Goal: Task Accomplishment & Management: Complete application form

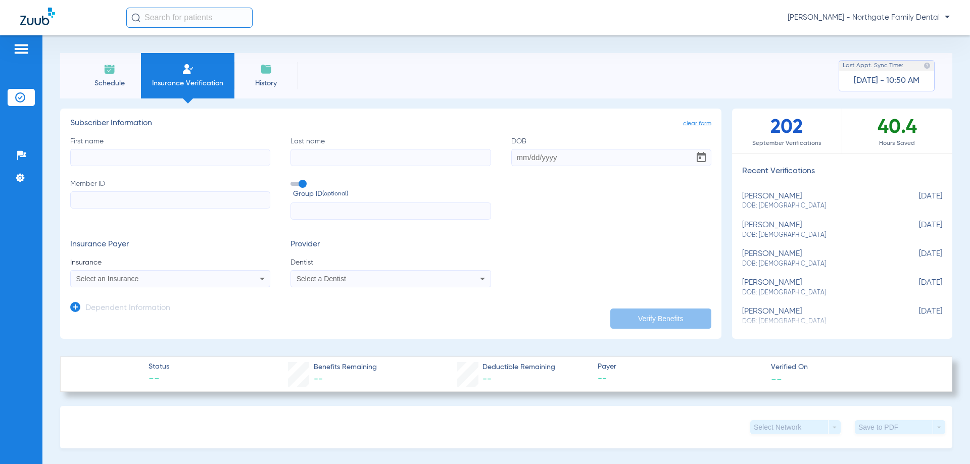
click at [168, 143] on label "First name" at bounding box center [170, 151] width 200 height 30
click at [168, 149] on input "First name" at bounding box center [170, 157] width 200 height 17
click at [167, 155] on input "First name" at bounding box center [170, 157] width 200 height 17
type input "S"
type input "[PERSON_NAME]"
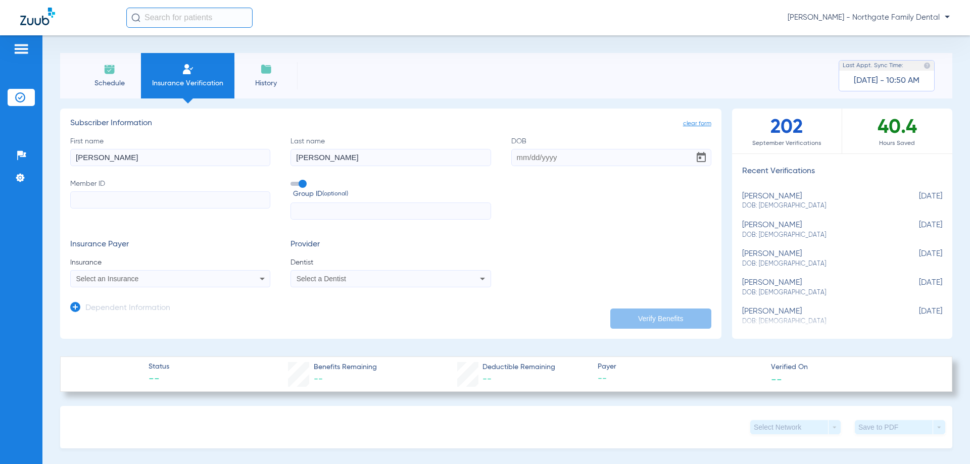
type input "[PERSON_NAME]"
type input "[DATE]"
click at [236, 196] on input "Member ID" at bounding box center [170, 199] width 200 height 17
type input "825830040"
click at [335, 212] on input "text" at bounding box center [391, 211] width 200 height 17
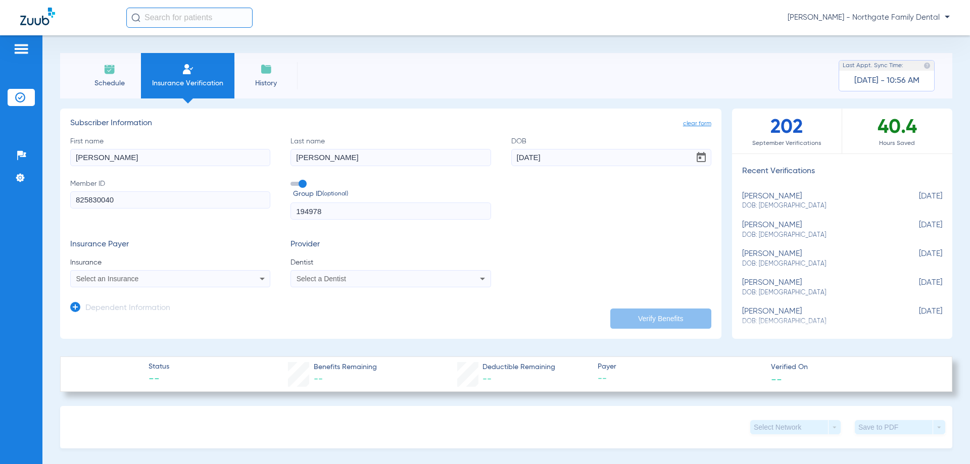
type input "194978"
click at [260, 278] on icon at bounding box center [262, 279] width 12 height 12
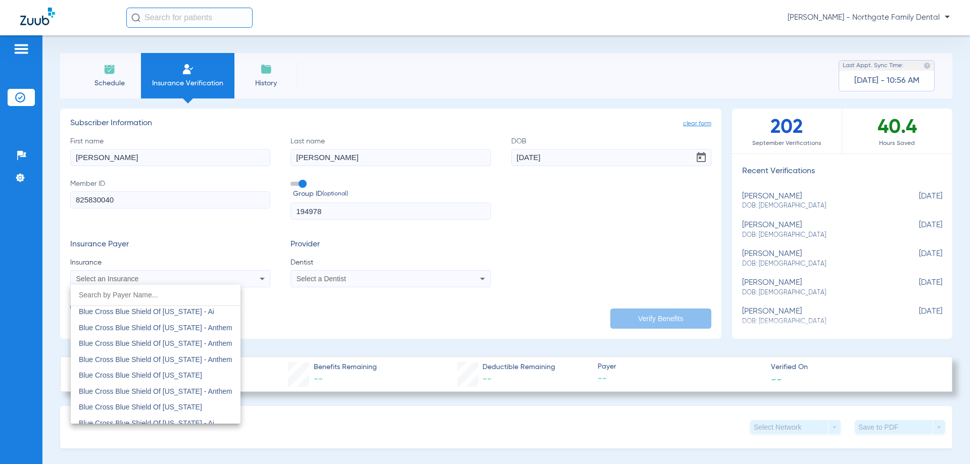
scroll to position [808, 0]
click at [200, 368] on mat-option "Blue Cross Blue Shield Of [US_STATE]" at bounding box center [156, 365] width 170 height 16
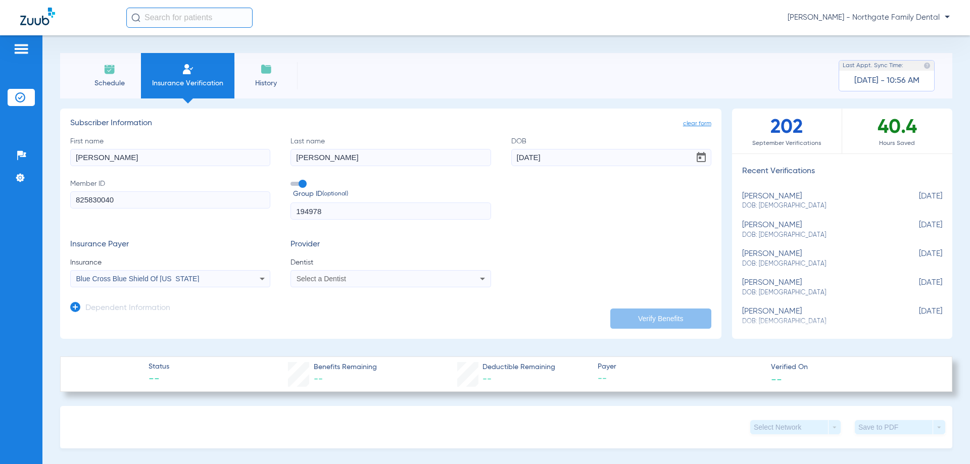
click at [394, 278] on div "Select a Dentist" at bounding box center [372, 278] width 151 height 7
type input "ze"
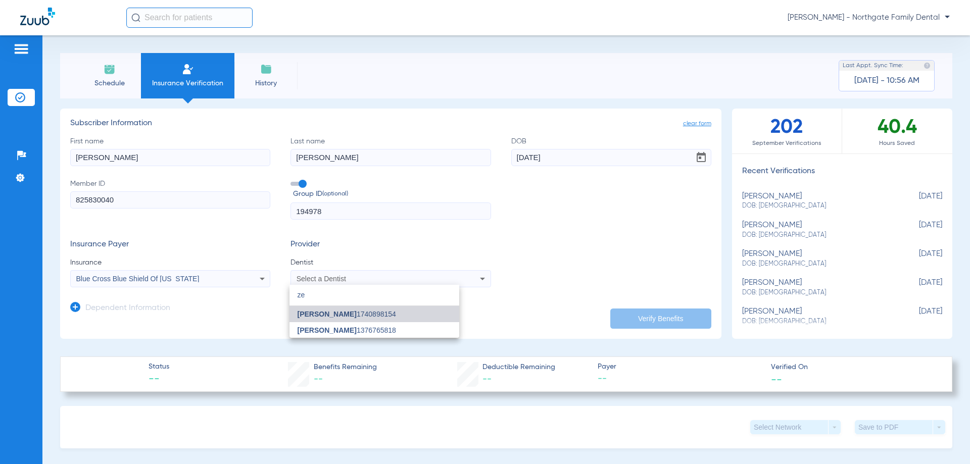
click at [385, 319] on mat-option "[PERSON_NAME] 1740898154" at bounding box center [375, 314] width 170 height 16
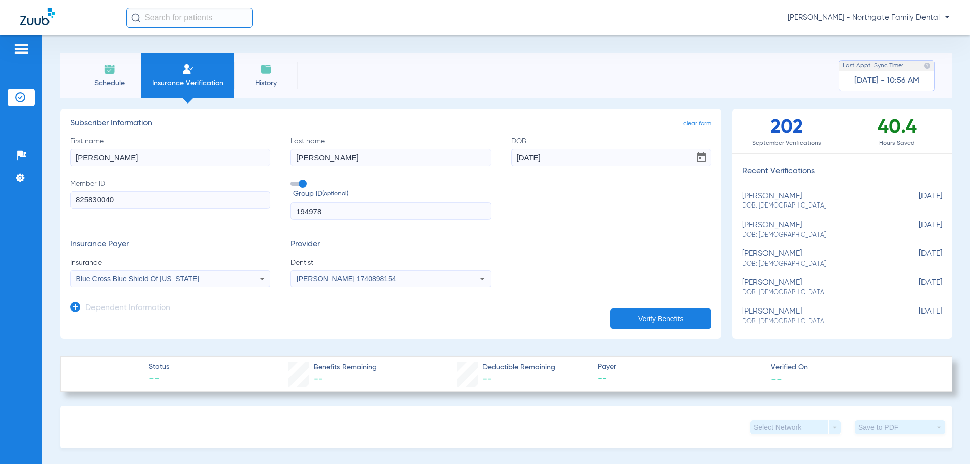
click at [630, 320] on button "Verify Benefits" at bounding box center [660, 319] width 101 height 20
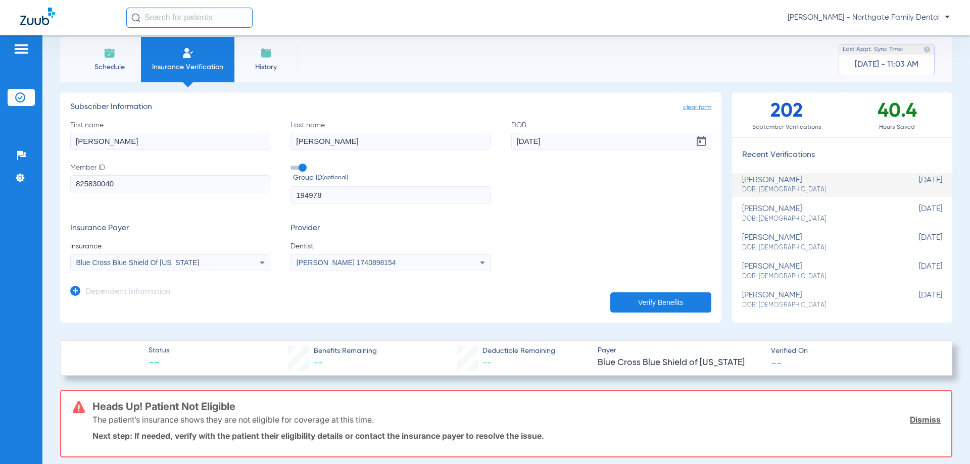
scroll to position [9, 0]
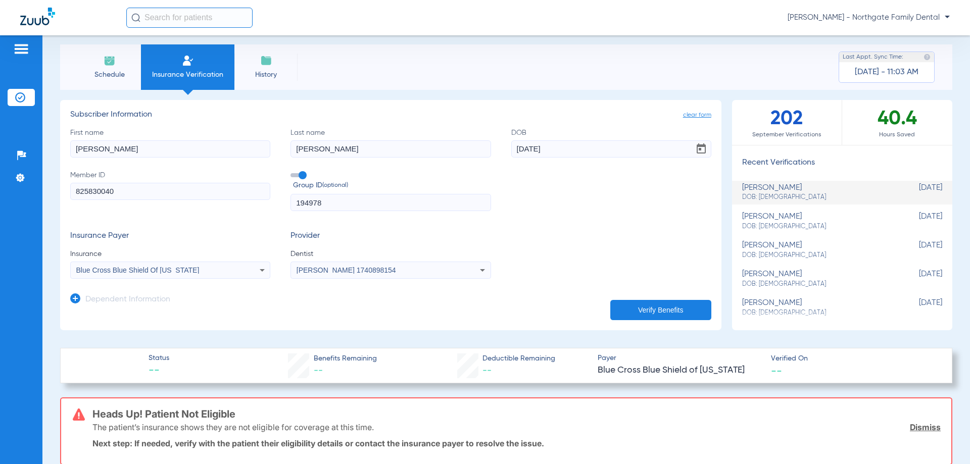
click at [236, 268] on div "Blue Cross Blue Shield Of [US_STATE]" at bounding box center [170, 270] width 199 height 12
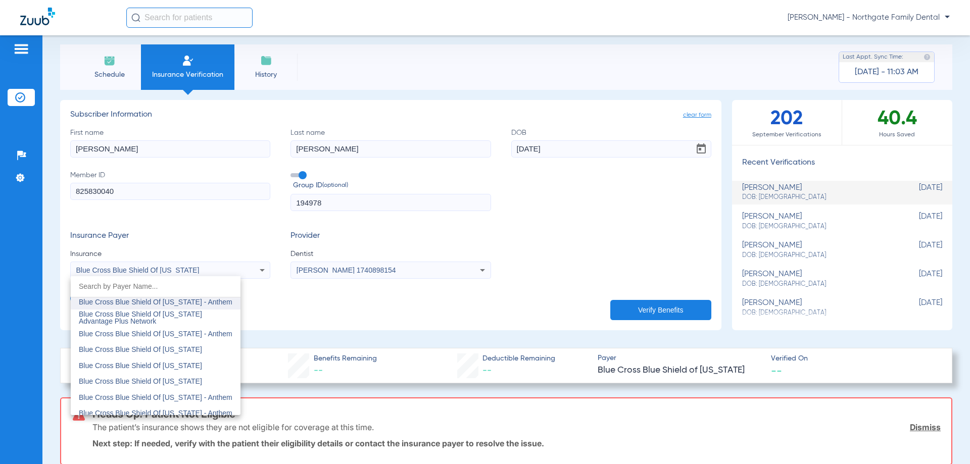
scroll to position [1011, 0]
click at [224, 218] on div at bounding box center [485, 232] width 970 height 464
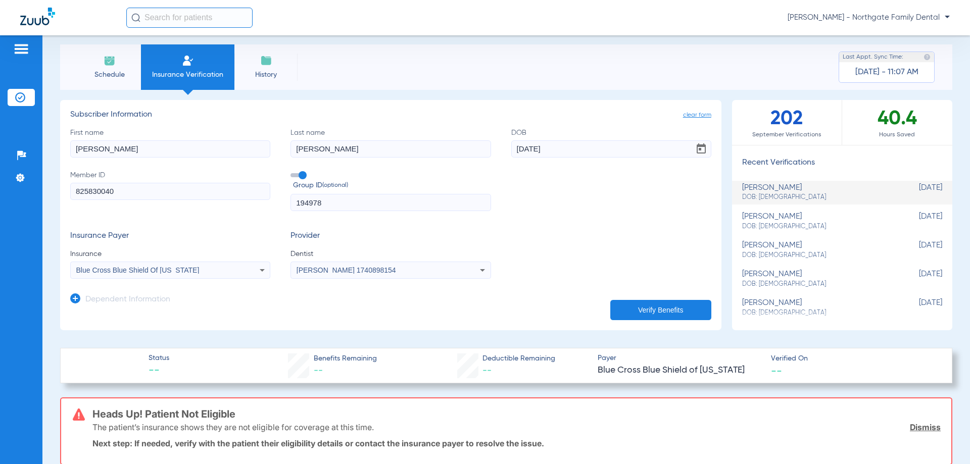
click at [235, 272] on div "Blue Cross Blue Shield Of [US_STATE]" at bounding box center [170, 270] width 199 height 12
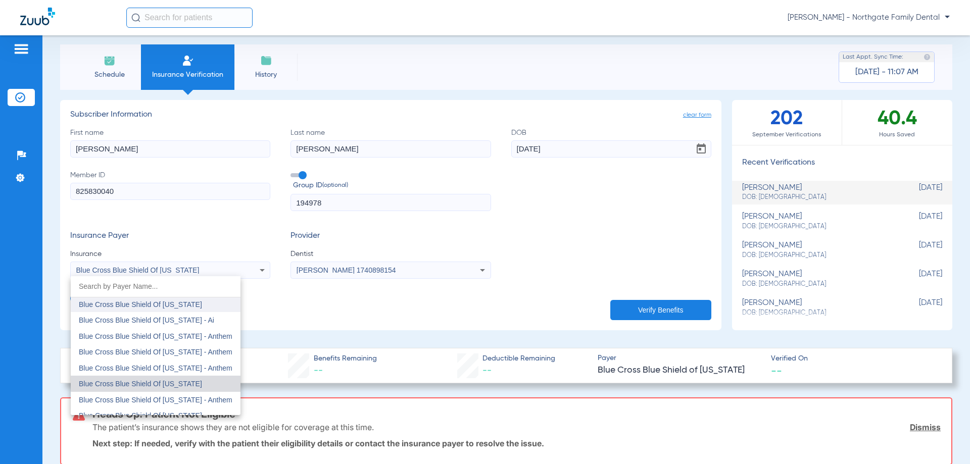
scroll to position [758, 0]
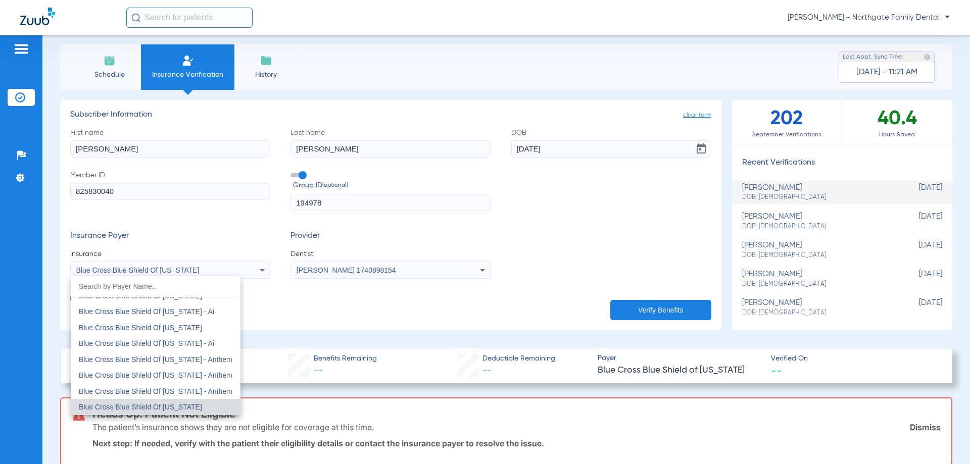
drag, startPoint x: 121, startPoint y: 85, endPoint x: 121, endPoint y: 79, distance: 6.6
click at [122, 85] on div at bounding box center [485, 232] width 970 height 464
click at [123, 63] on li "Schedule" at bounding box center [109, 66] width 63 height 45
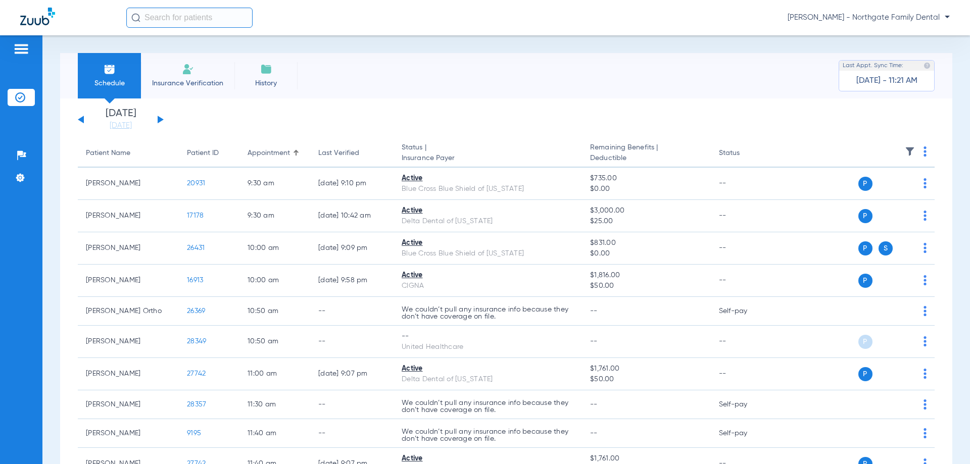
click at [207, 86] on span "Insurance Verification" at bounding box center [188, 83] width 78 height 10
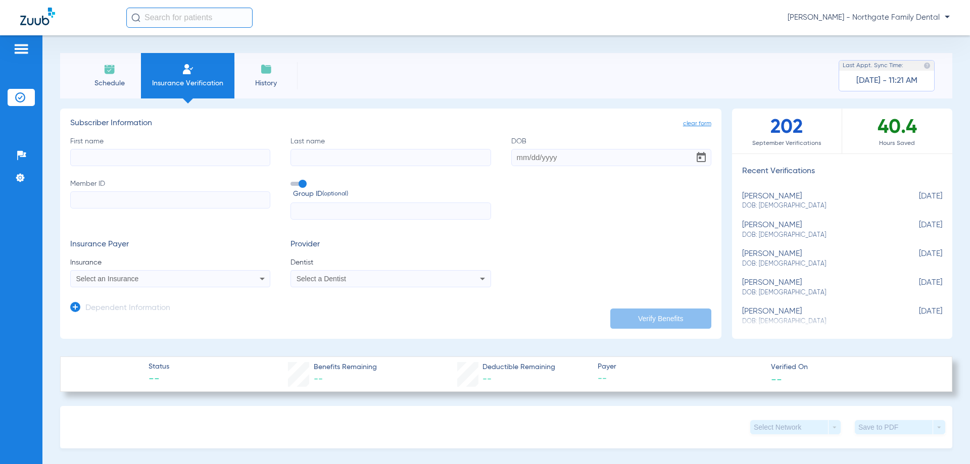
click at [115, 155] on input "First name" at bounding box center [170, 157] width 200 height 17
click at [159, 162] on input "First name Required" at bounding box center [170, 157] width 200 height 17
type input "d"
click at [159, 162] on input "[PERSON_NAME]" at bounding box center [170, 157] width 200 height 17
type input "[PERSON_NAME]"
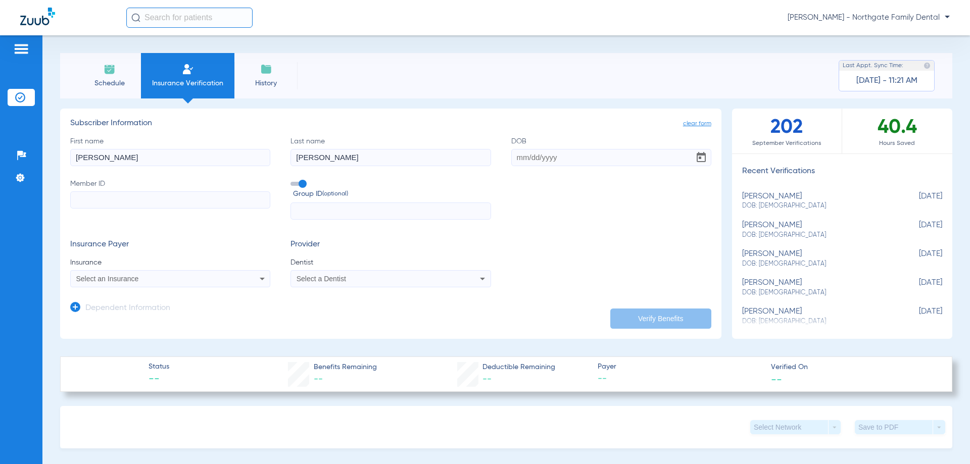
type input "[PERSON_NAME]"
type input "[DATE]"
click at [150, 206] on input "Member ID" at bounding box center [170, 199] width 200 height 17
type input "u85651578"
click at [347, 213] on input "text" at bounding box center [391, 211] width 200 height 17
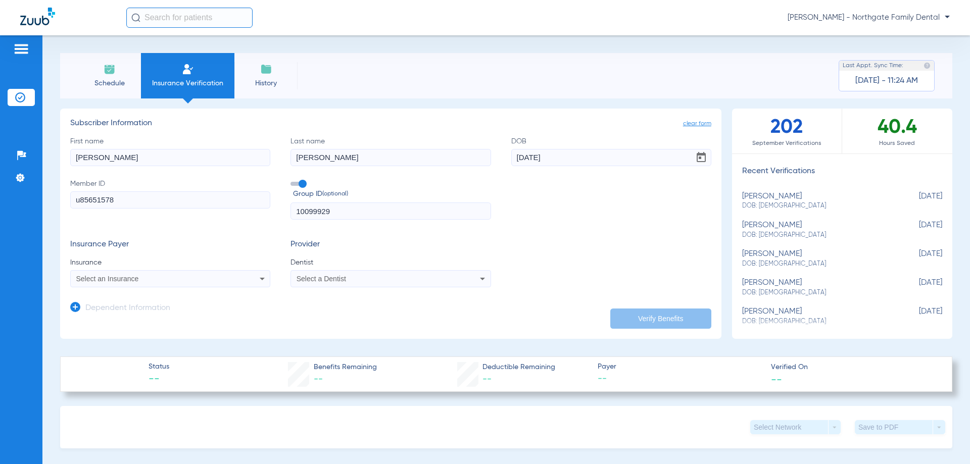
type input "10099929"
click at [257, 276] on icon at bounding box center [262, 279] width 12 height 12
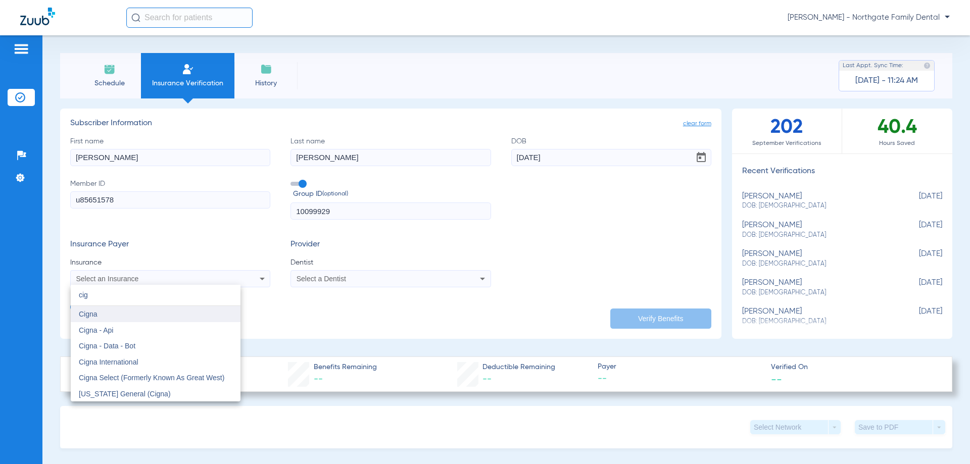
type input "cig"
click at [104, 311] on mat-option "Cigna" at bounding box center [156, 314] width 170 height 16
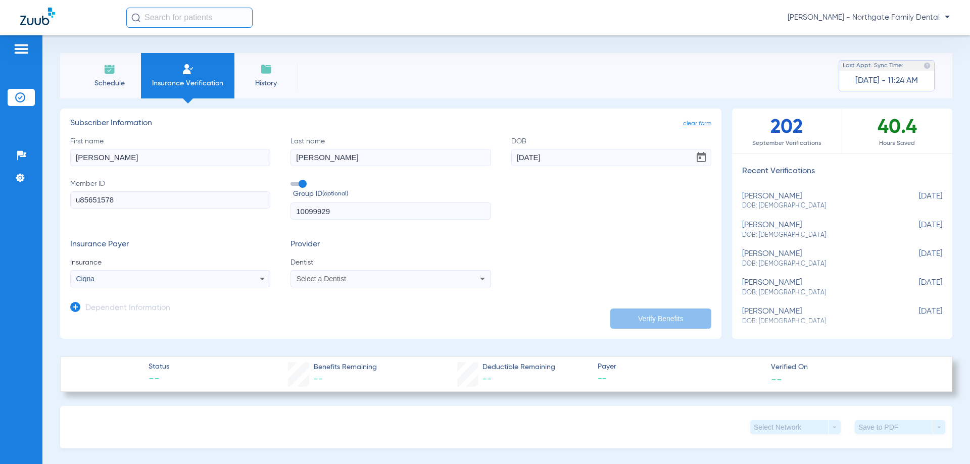
click at [433, 274] on div "Select a Dentist" at bounding box center [390, 279] width 199 height 12
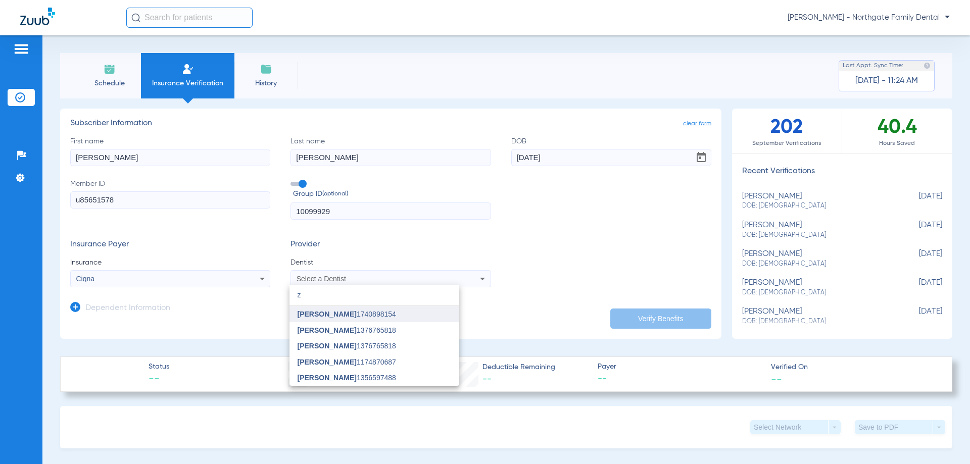
type input "z"
click at [338, 319] on mat-option "[PERSON_NAME] 1740898154" at bounding box center [375, 314] width 170 height 16
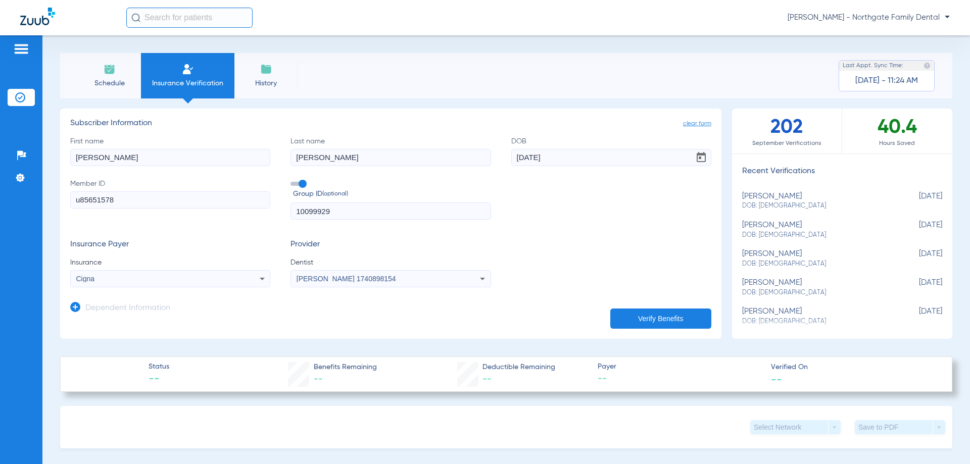
click at [667, 316] on button "Verify Benefits" at bounding box center [660, 319] width 101 height 20
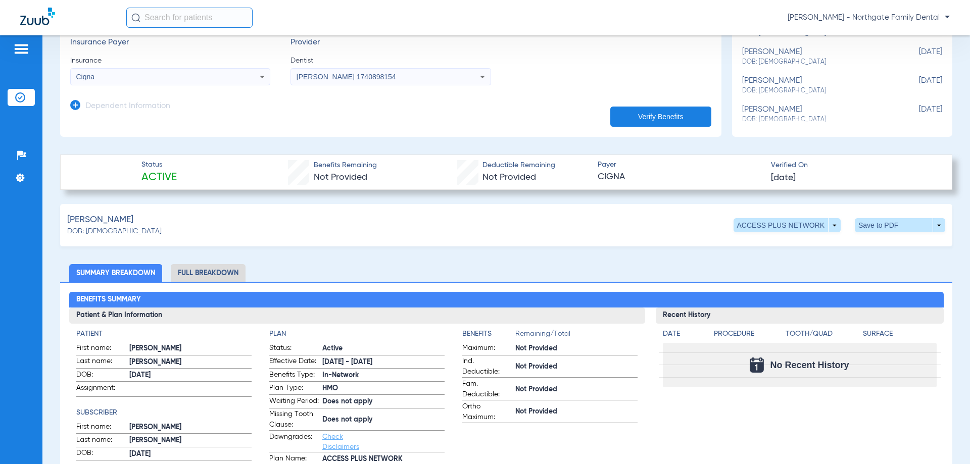
scroll to position [354, 0]
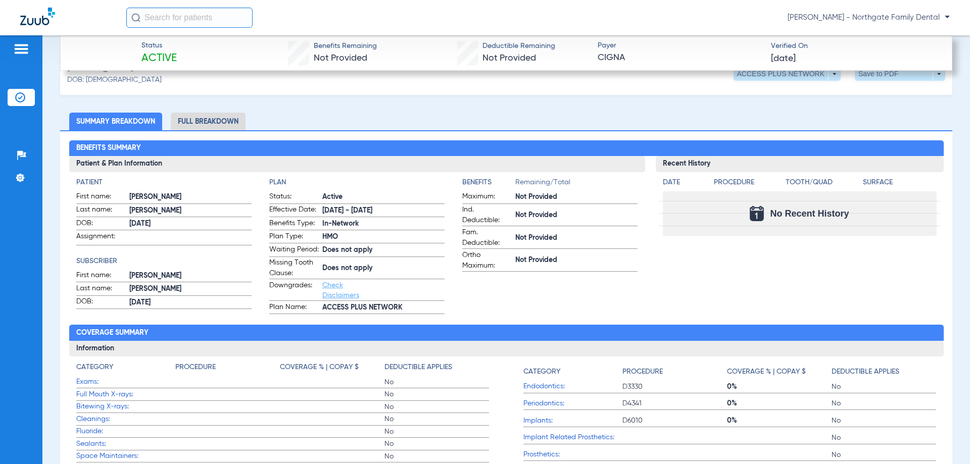
click at [234, 115] on li "Full Breakdown" at bounding box center [208, 122] width 75 height 18
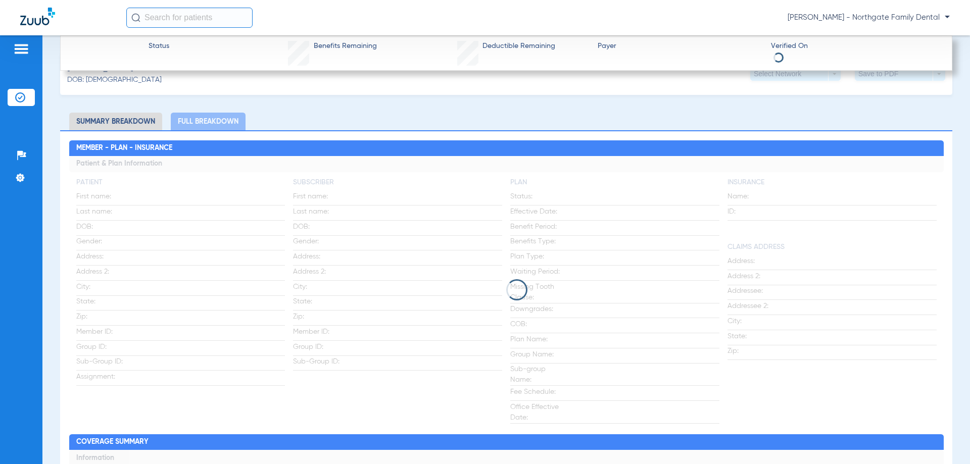
click at [132, 122] on li "Summary Breakdown" at bounding box center [115, 122] width 93 height 18
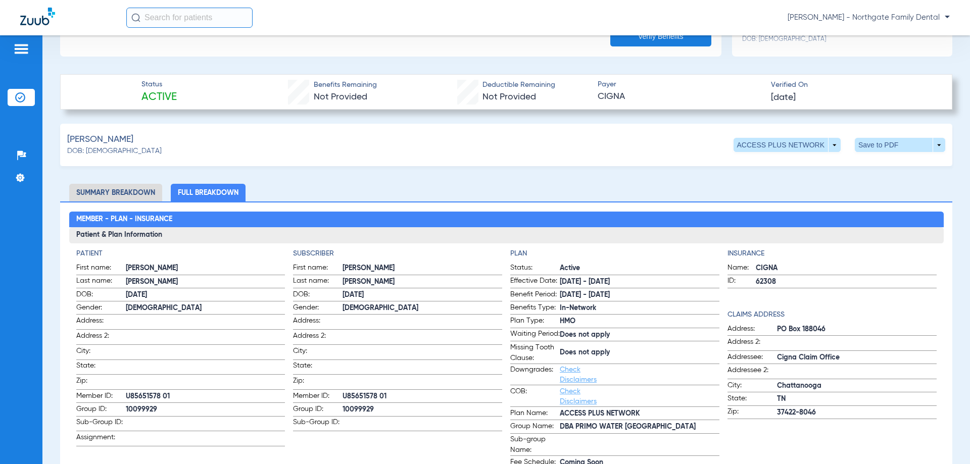
scroll to position [202, 0]
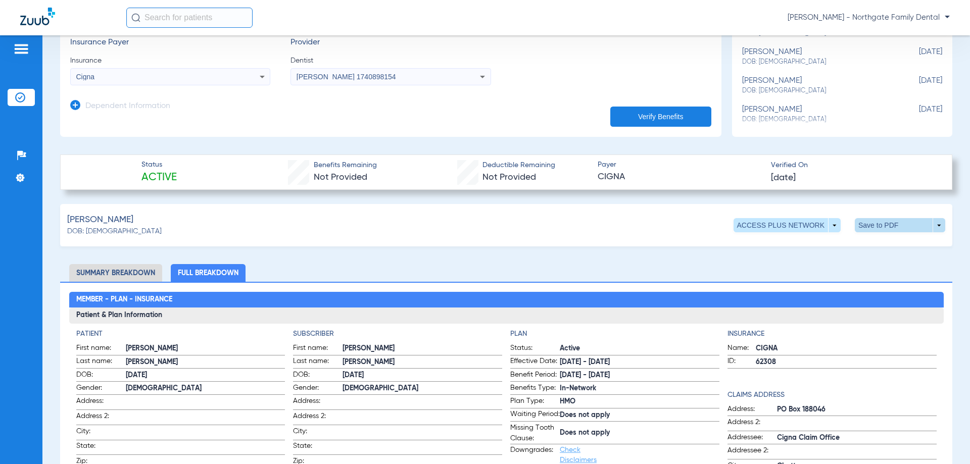
click at [888, 221] on span at bounding box center [900, 225] width 24 height 24
click at [813, 247] on span "Save to PDF" at bounding box center [817, 244] width 40 height 7
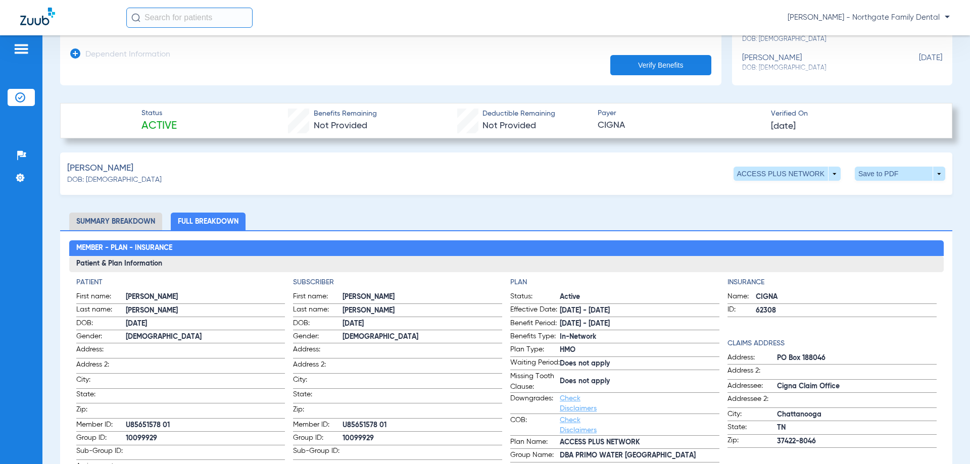
scroll to position [238, 0]
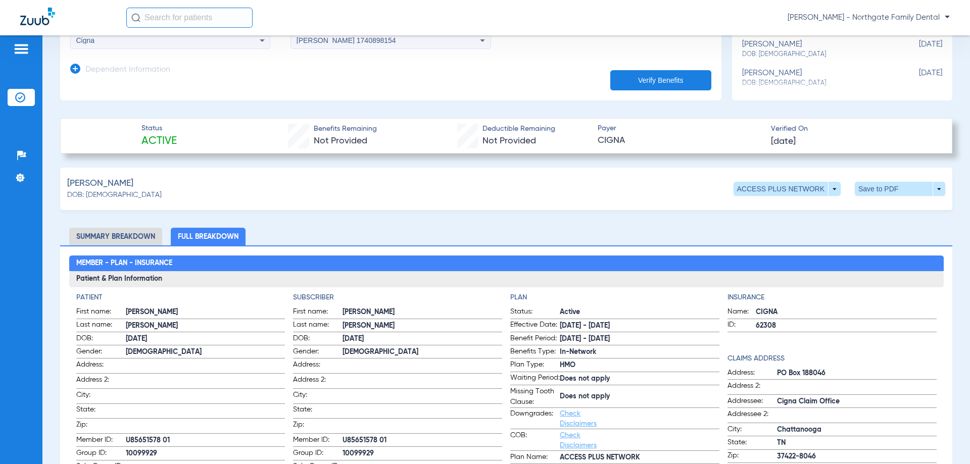
click at [126, 232] on li "Summary Breakdown" at bounding box center [115, 237] width 93 height 18
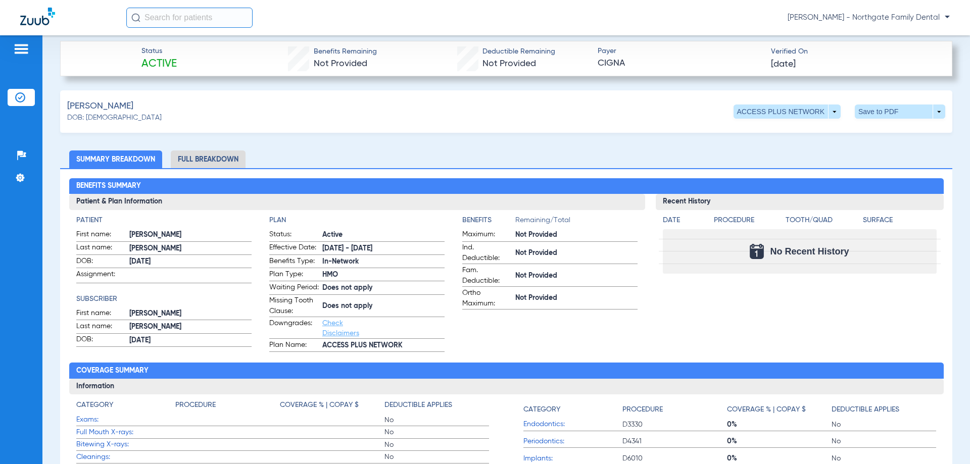
scroll to position [340, 0]
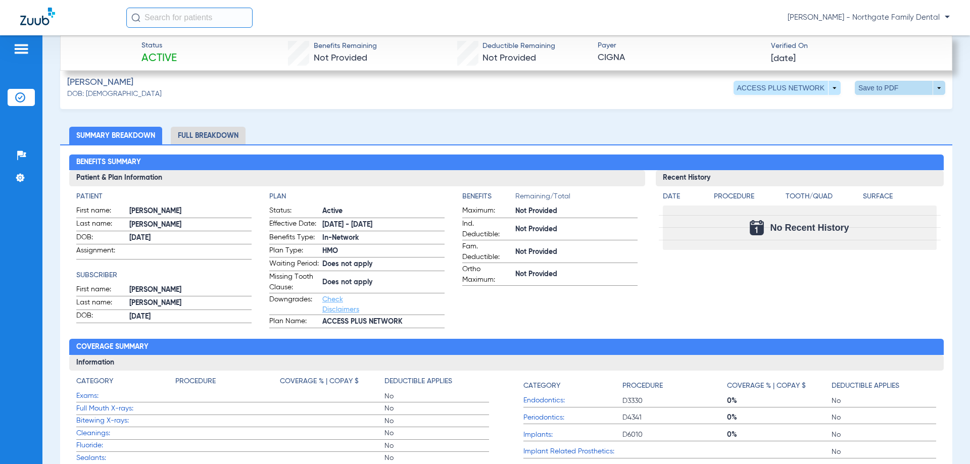
click at [897, 87] on span at bounding box center [900, 88] width 24 height 24
click at [810, 104] on span "Save to PDF" at bounding box center [817, 107] width 40 height 7
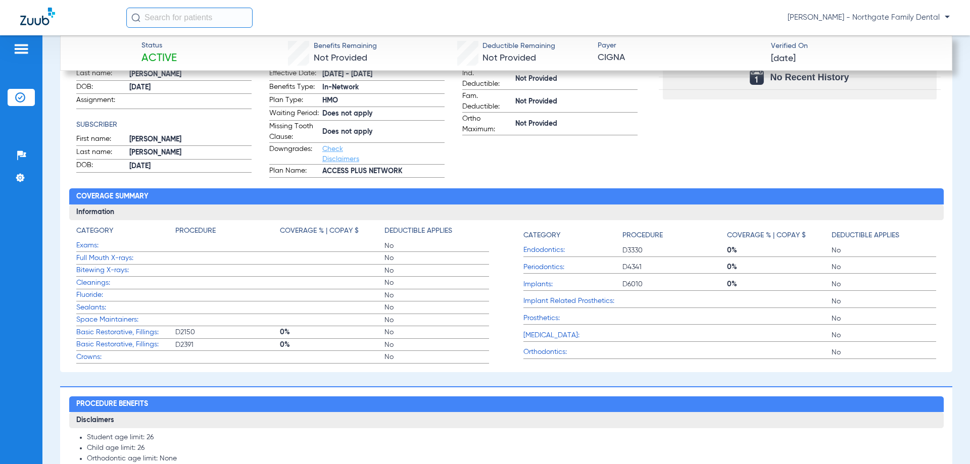
scroll to position [355, 0]
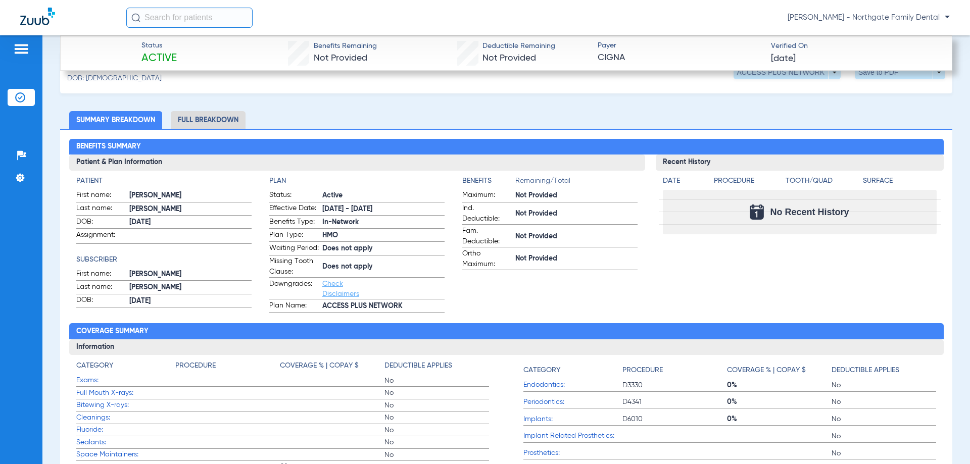
click at [213, 121] on li "Full Breakdown" at bounding box center [208, 120] width 75 height 18
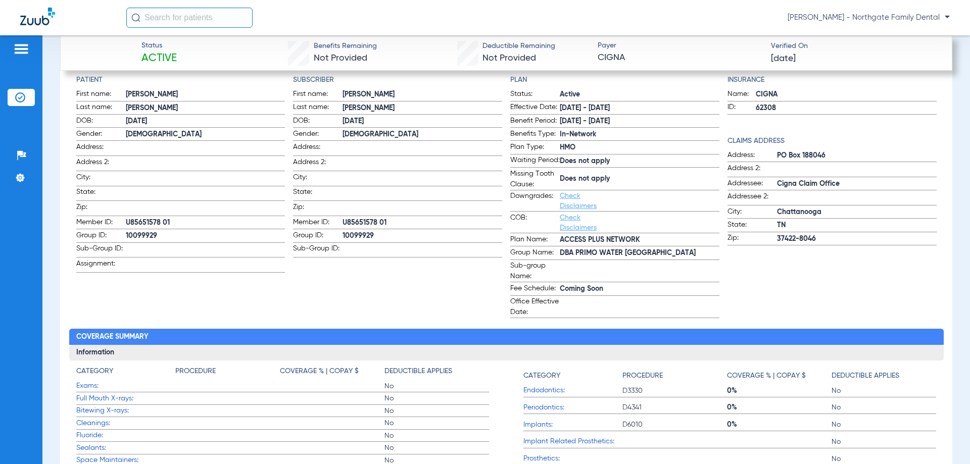
scroll to position [254, 0]
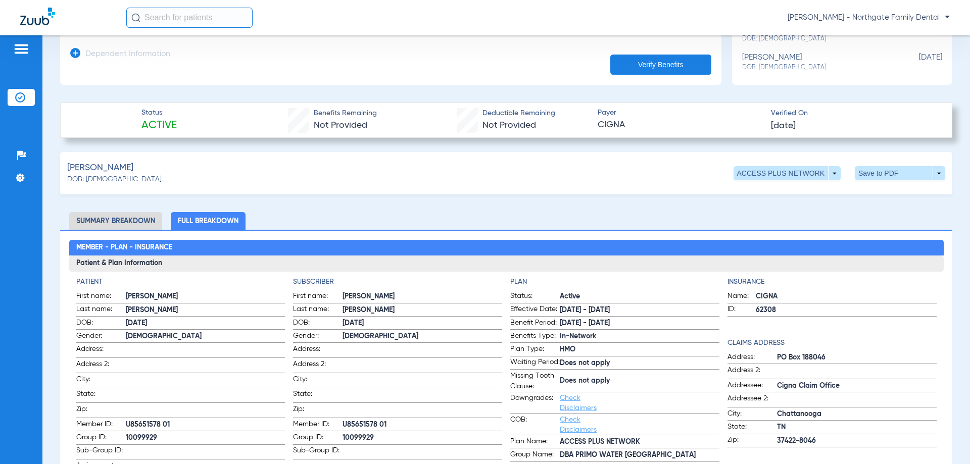
click at [204, 214] on li "Full Breakdown" at bounding box center [208, 221] width 75 height 18
click at [128, 220] on li "Summary Breakdown" at bounding box center [115, 221] width 93 height 18
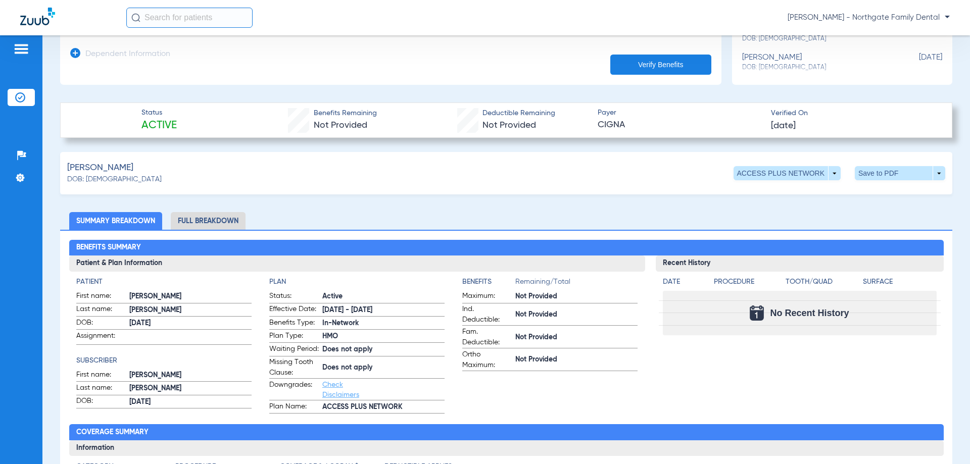
click at [209, 220] on li "Full Breakdown" at bounding box center [208, 221] width 75 height 18
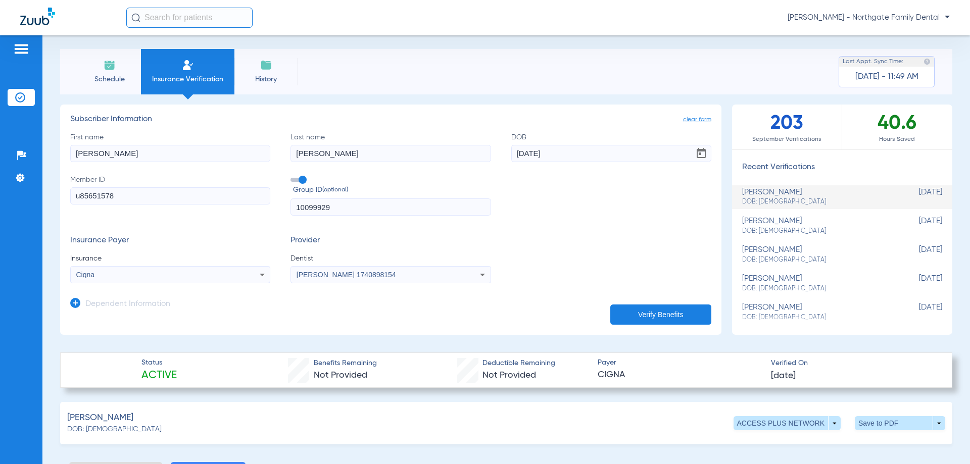
scroll to position [0, 0]
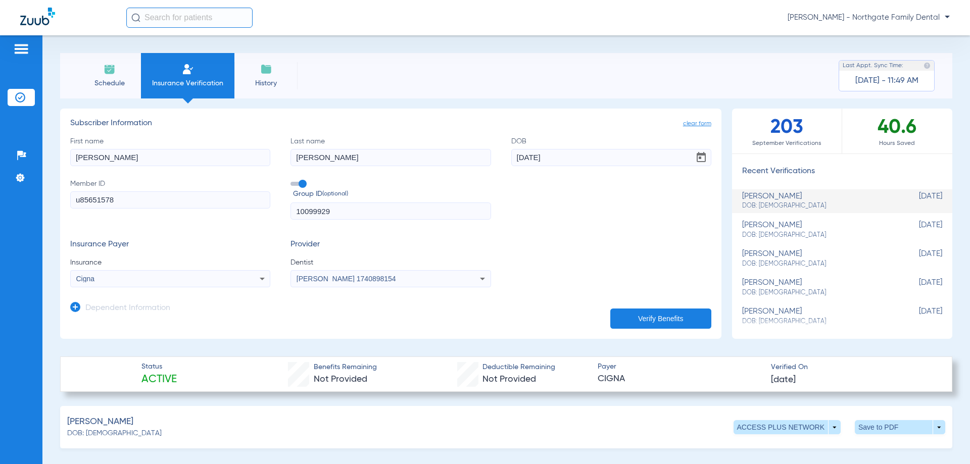
click at [119, 86] on span "Schedule" at bounding box center [109, 83] width 48 height 10
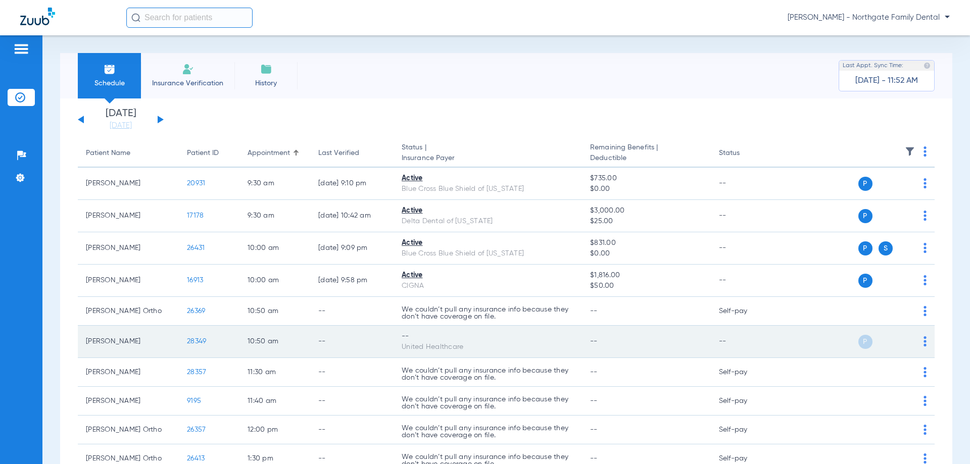
click at [198, 340] on span "28349" at bounding box center [196, 341] width 19 height 7
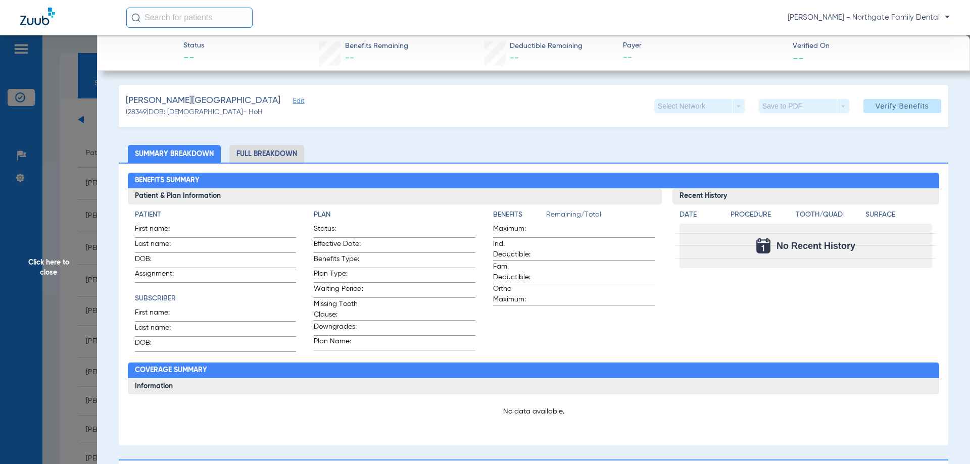
click at [38, 162] on span "Click here to close" at bounding box center [48, 267] width 97 height 464
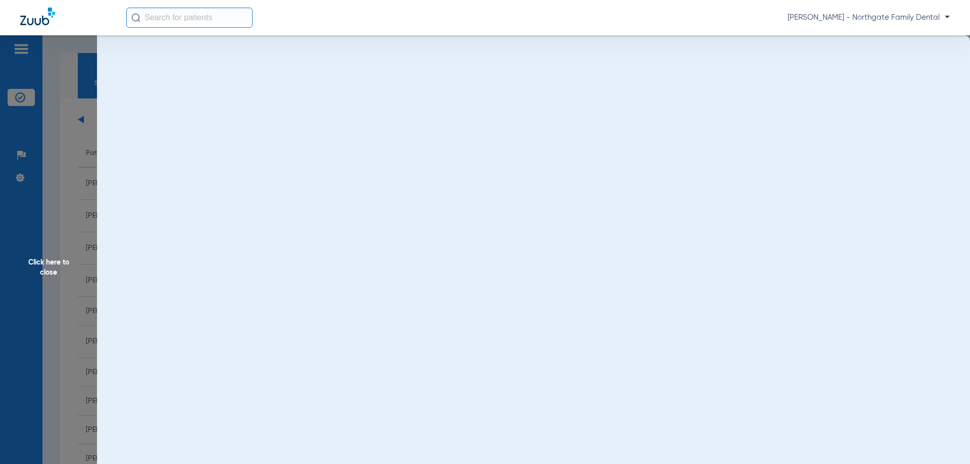
click at [192, 74] on img at bounding box center [188, 69] width 12 height 12
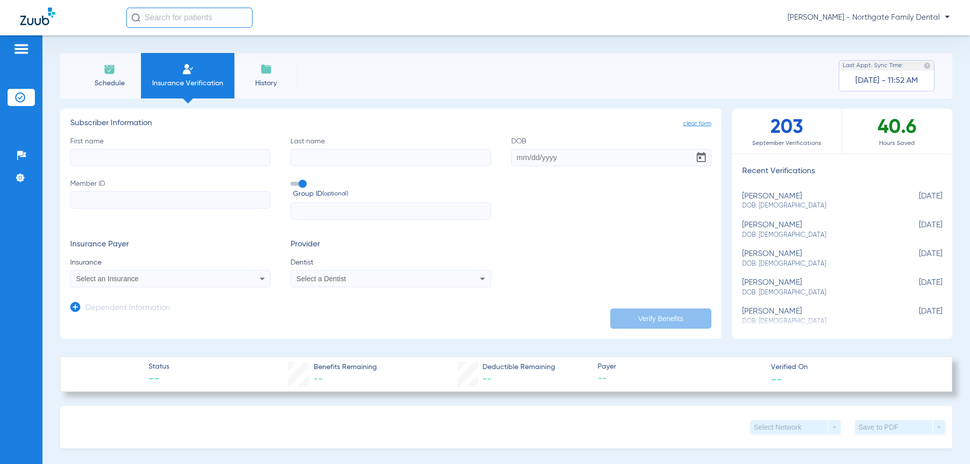
click at [190, 152] on input "First name" at bounding box center [170, 157] width 200 height 17
click at [226, 163] on input "First name Required" at bounding box center [170, 157] width 200 height 17
type input "[PERSON_NAME]"
type input "T"
type input "tripathi"
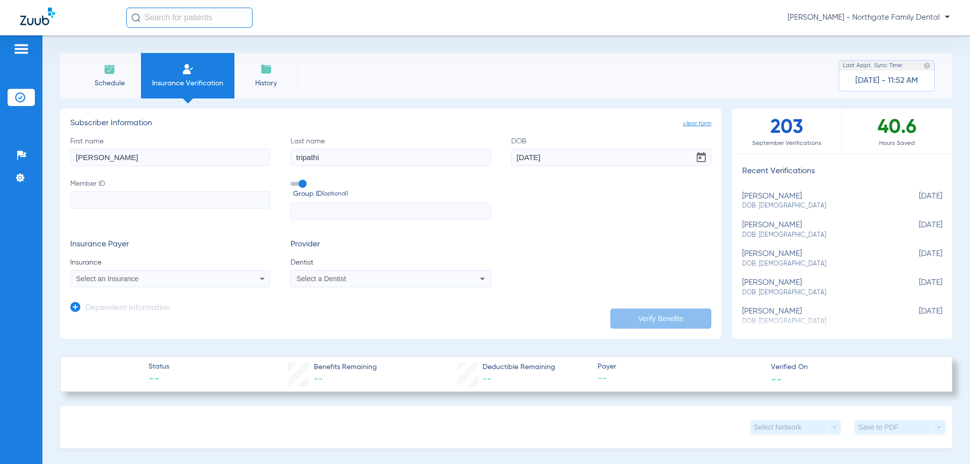
type input "[DATE]"
click at [154, 193] on input "Member ID" at bounding box center [170, 199] width 200 height 17
click at [163, 200] on input "Member ID Required" at bounding box center [170, 199] width 200 height 17
type input "960816365"
click at [322, 205] on input "text" at bounding box center [391, 211] width 200 height 17
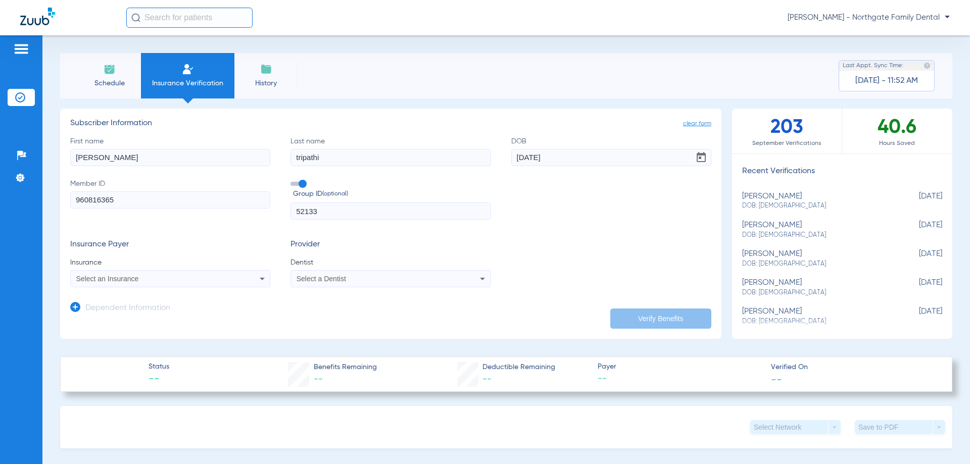
type input "52133"
click at [262, 279] on icon at bounding box center [262, 279] width 12 height 12
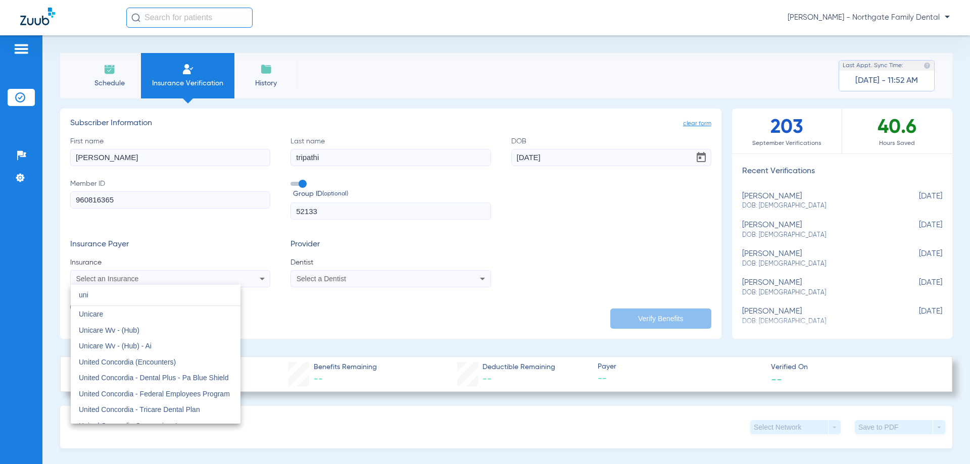
click at [156, 296] on input "uni" at bounding box center [156, 295] width 170 height 21
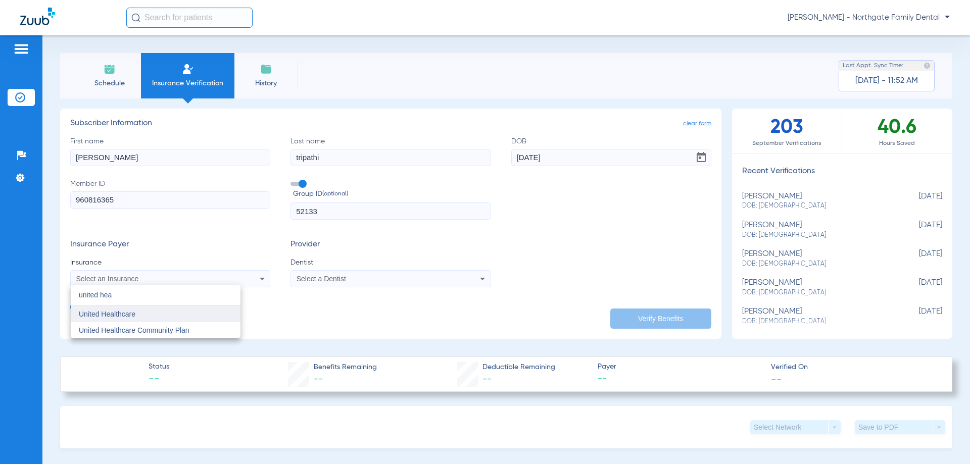
type input "united hea"
click at [125, 314] on span "United Healthcare" at bounding box center [107, 314] width 57 height 8
click at [457, 284] on div "Select a Dentist" at bounding box center [390, 279] width 199 height 12
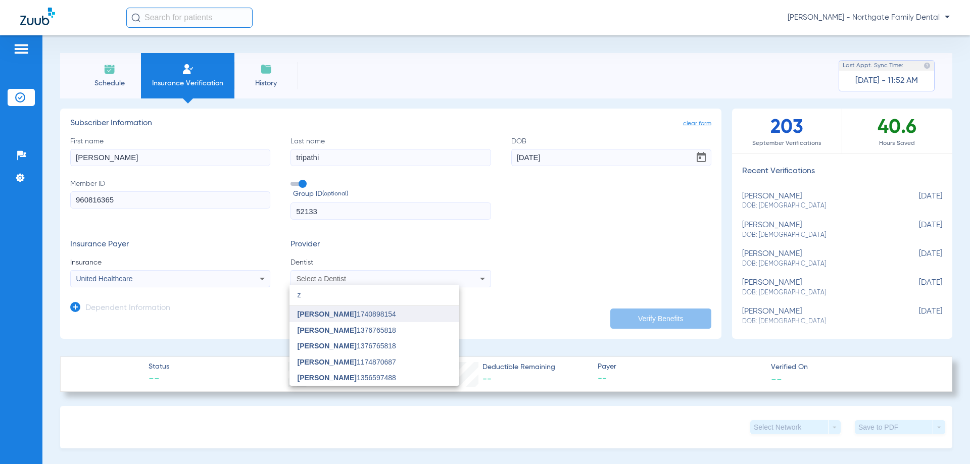
type input "z"
click at [377, 314] on span "[PERSON_NAME] 1740898154" at bounding box center [347, 314] width 99 height 7
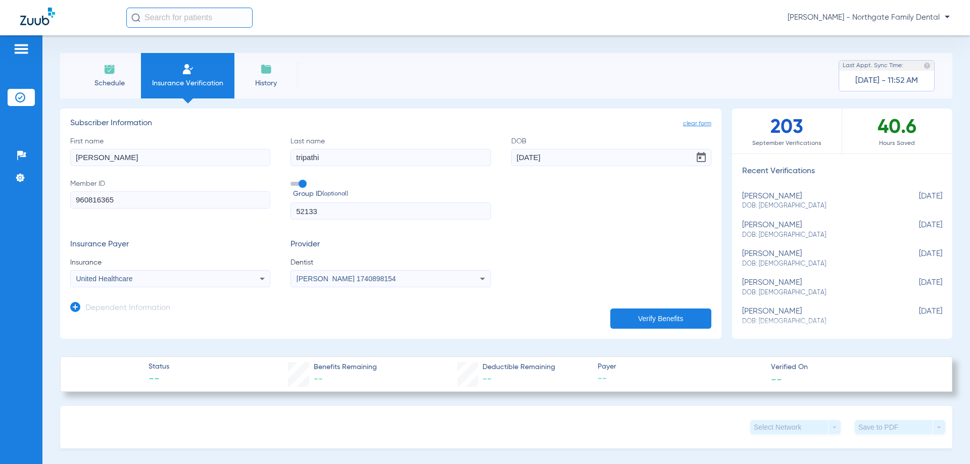
click at [657, 311] on button "Verify Benefits" at bounding box center [660, 319] width 101 height 20
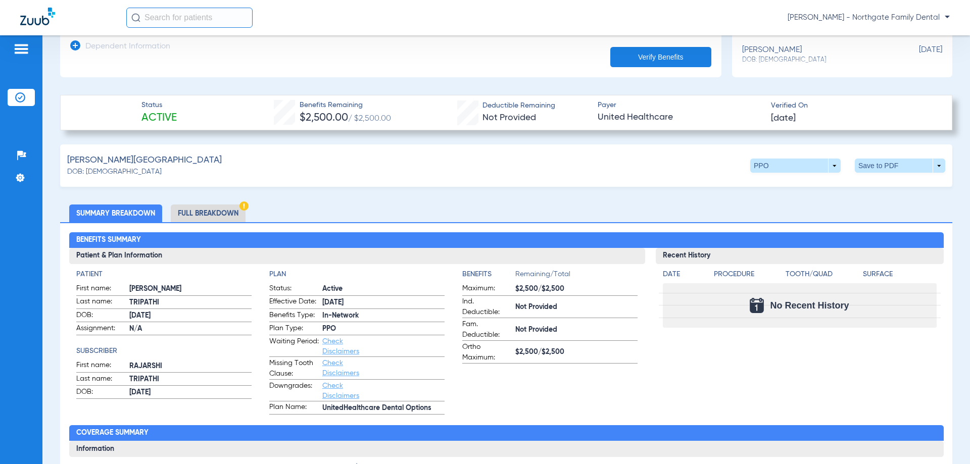
scroll to position [303, 0]
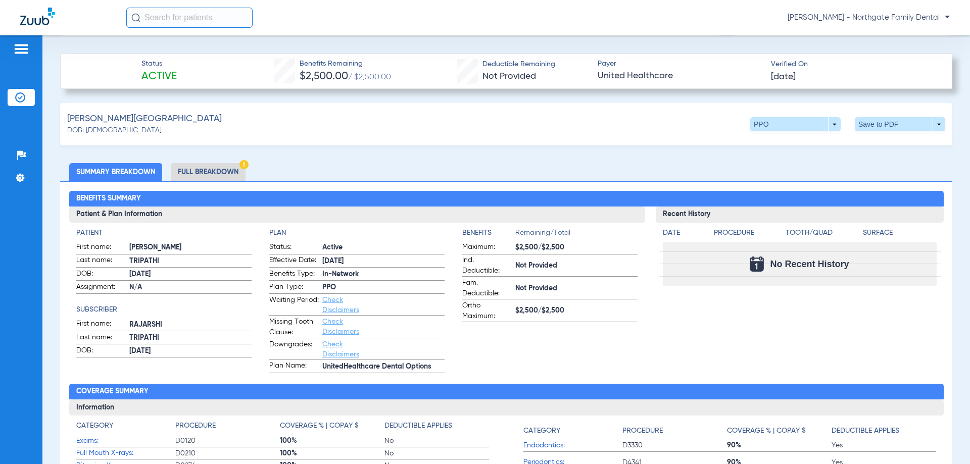
click at [194, 166] on li "Full Breakdown" at bounding box center [208, 172] width 75 height 18
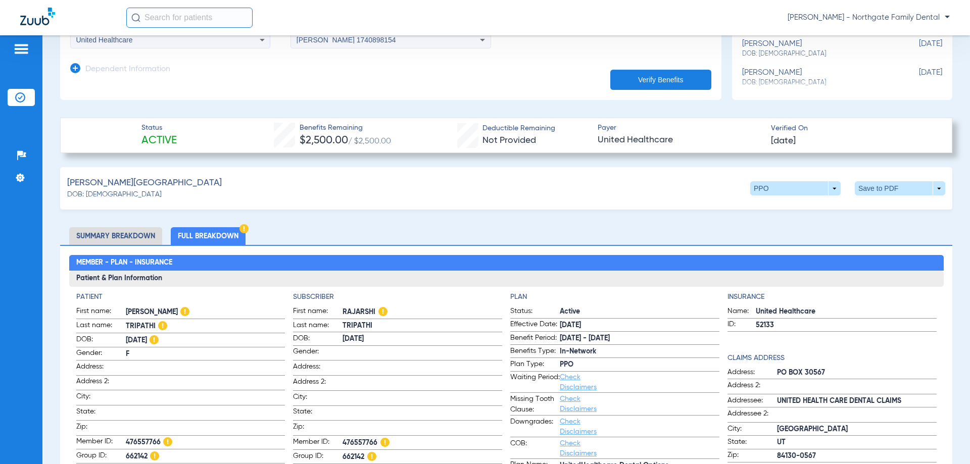
scroll to position [152, 0]
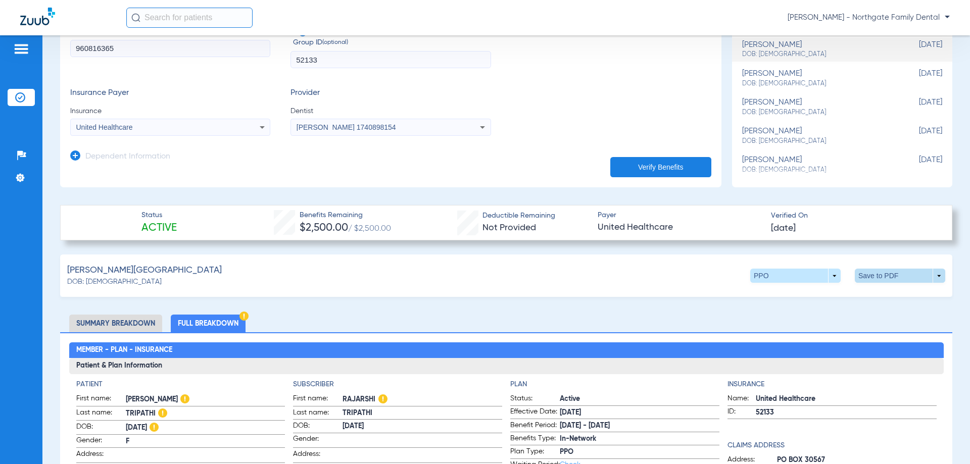
click at [898, 269] on span at bounding box center [900, 276] width 24 height 24
click at [791, 292] on button "insert_drive_file Save to PDF" at bounding box center [806, 295] width 76 height 20
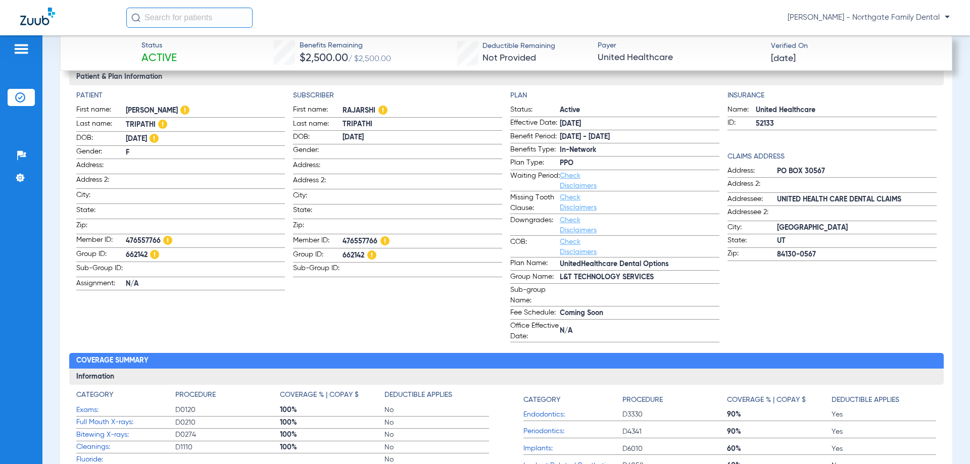
scroll to position [455, 0]
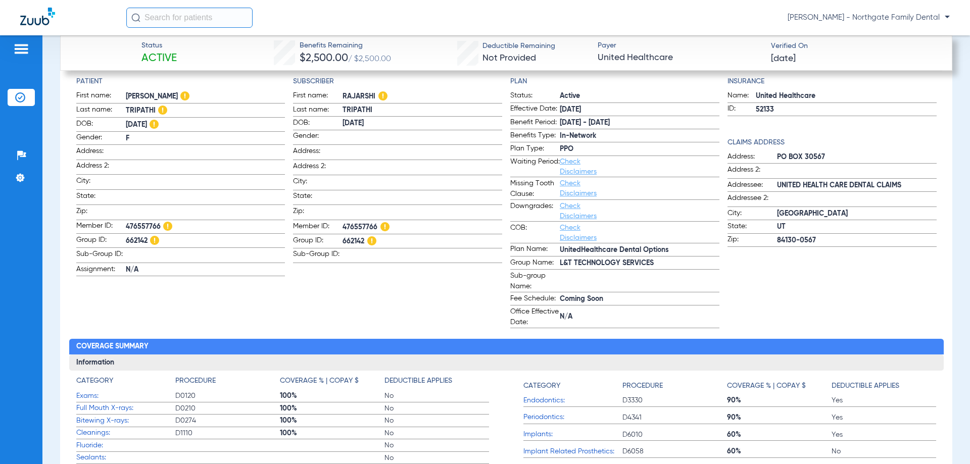
click at [328, 214] on span "Zip:" at bounding box center [318, 213] width 50 height 14
click at [364, 118] on span "[DATE]" at bounding box center [423, 123] width 160 height 11
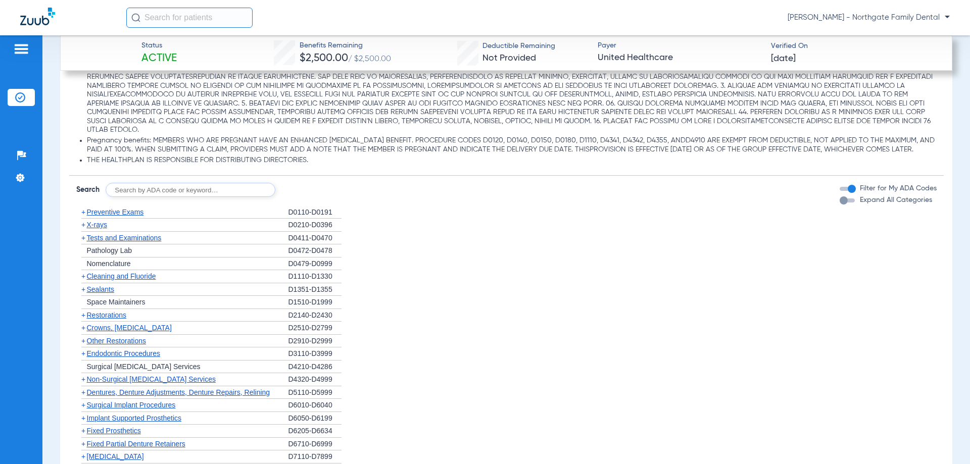
scroll to position [1213, 0]
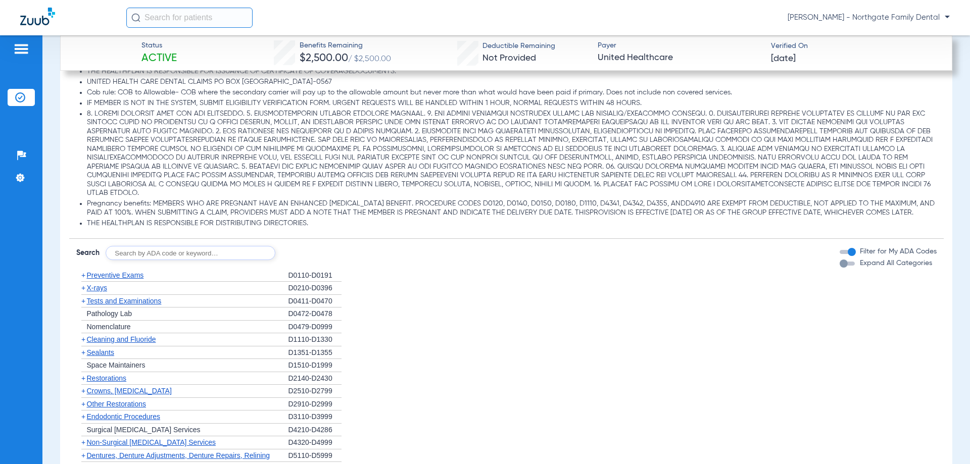
click at [840, 268] on div "button" at bounding box center [844, 264] width 8 height 8
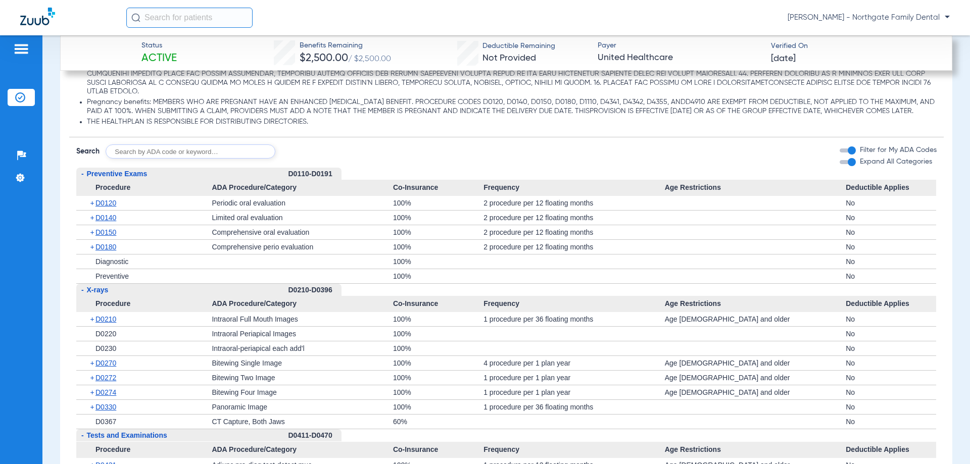
scroll to position [1314, 0]
click at [91, 210] on span "+" at bounding box center [93, 204] width 6 height 14
